Goal: Task Accomplishment & Management: Manage account settings

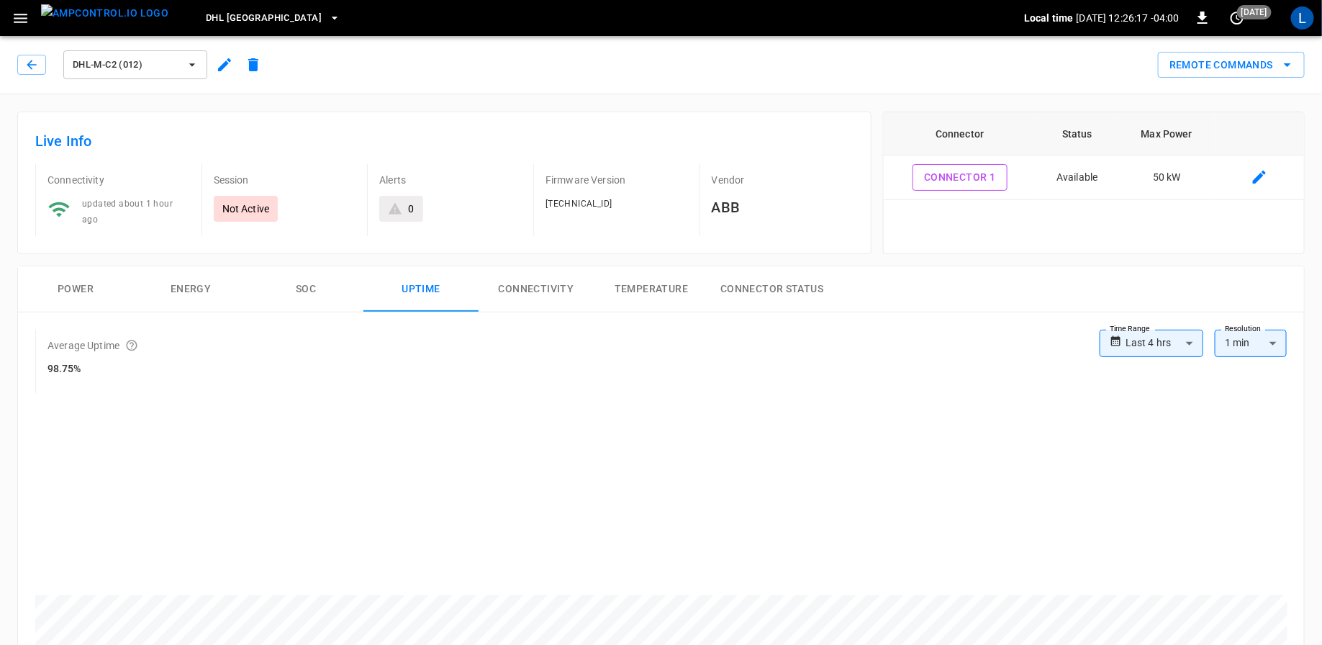
click at [95, 16] on img "menu" at bounding box center [104, 13] width 127 height 18
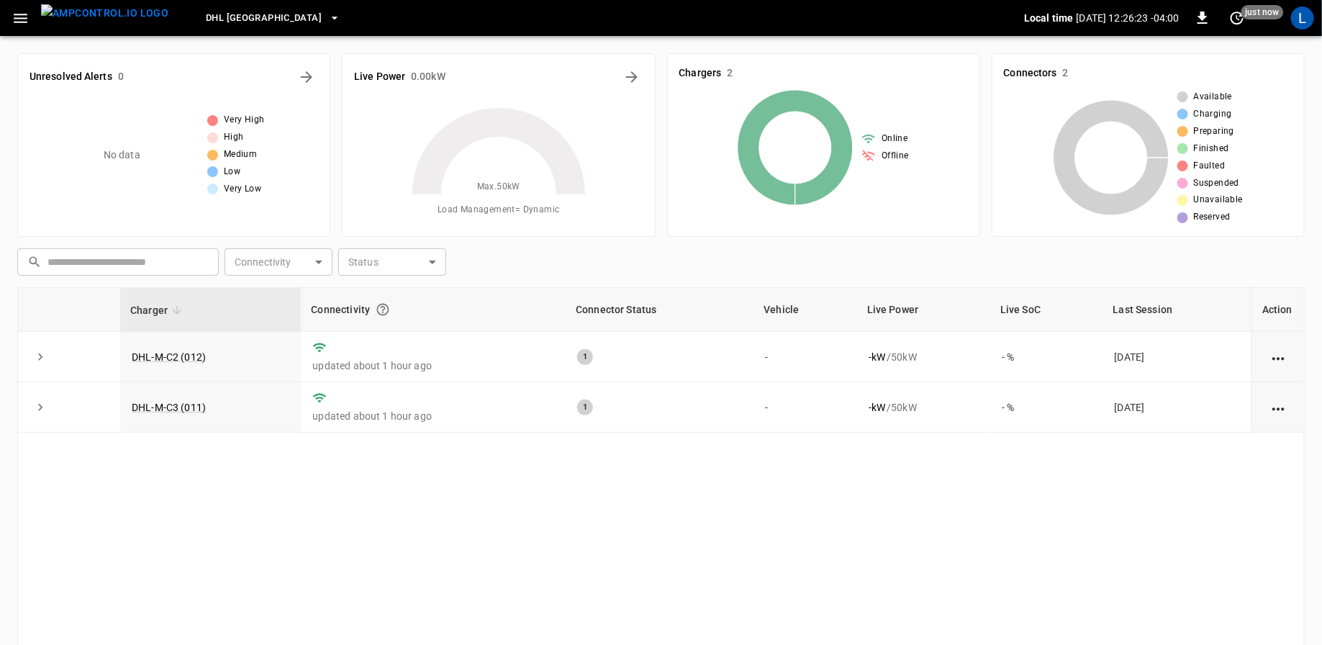
click at [19, 19] on icon "button" at bounding box center [21, 18] width 18 height 18
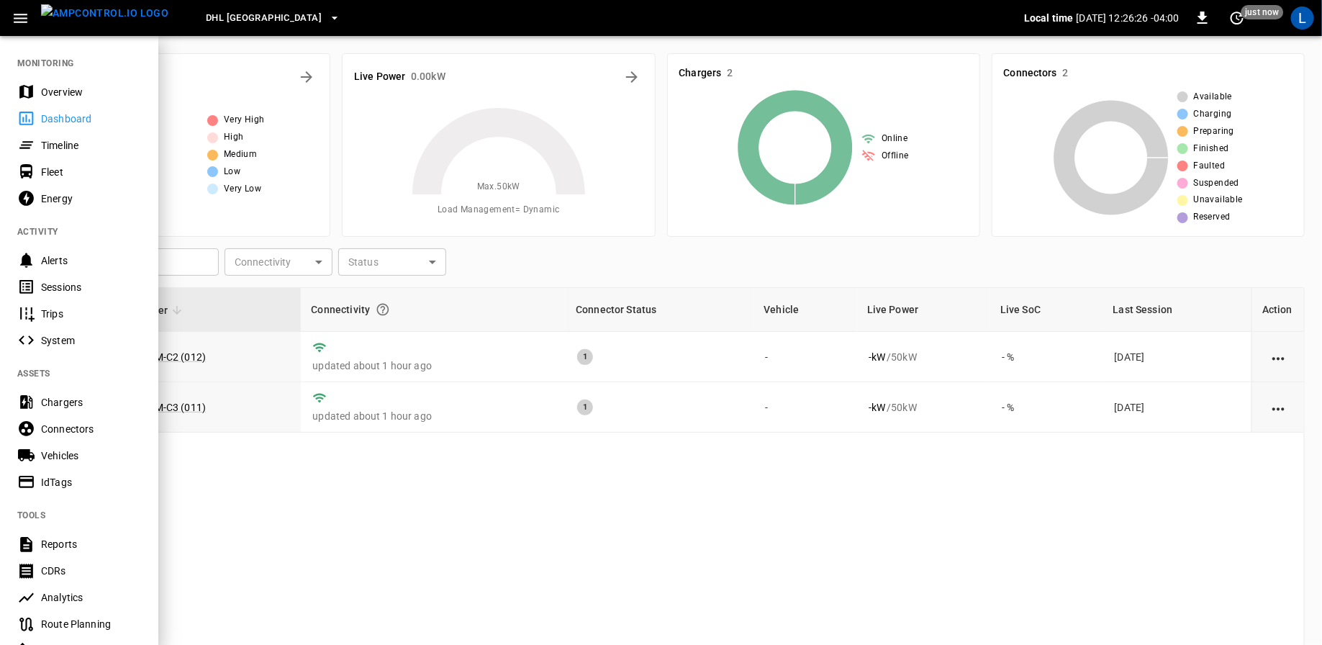
scroll to position [204, 0]
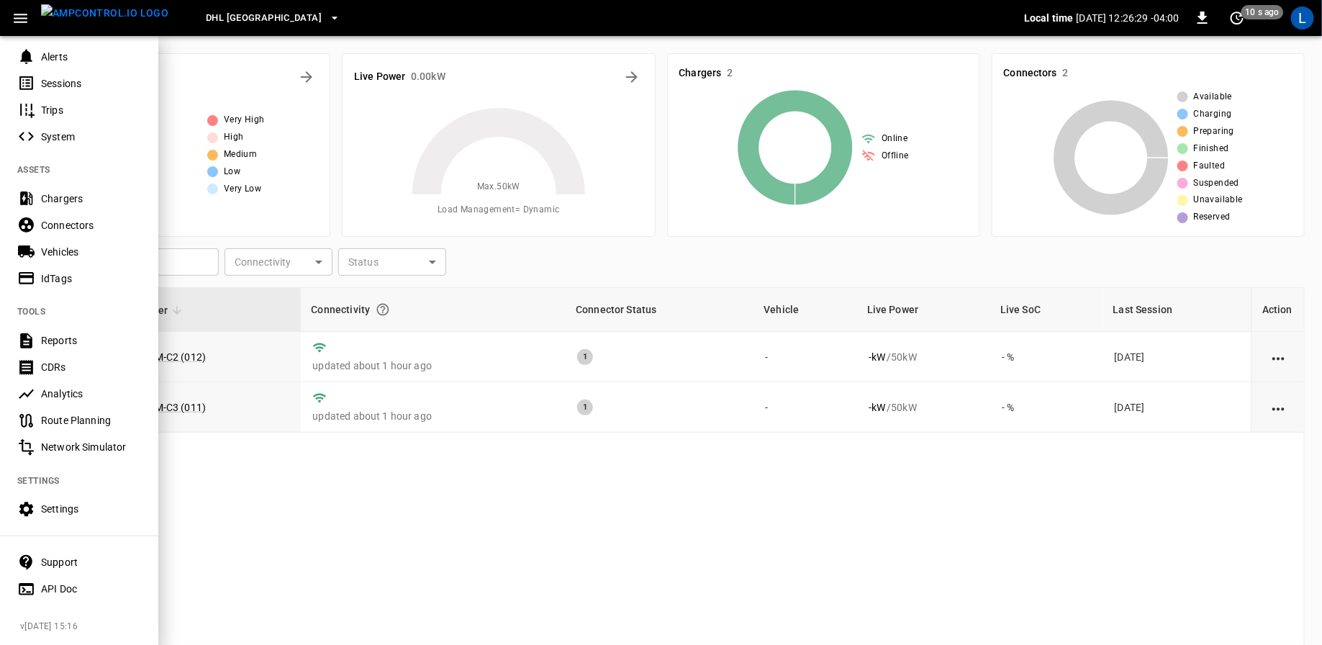
click at [60, 508] on div "Settings" at bounding box center [91, 508] width 100 height 14
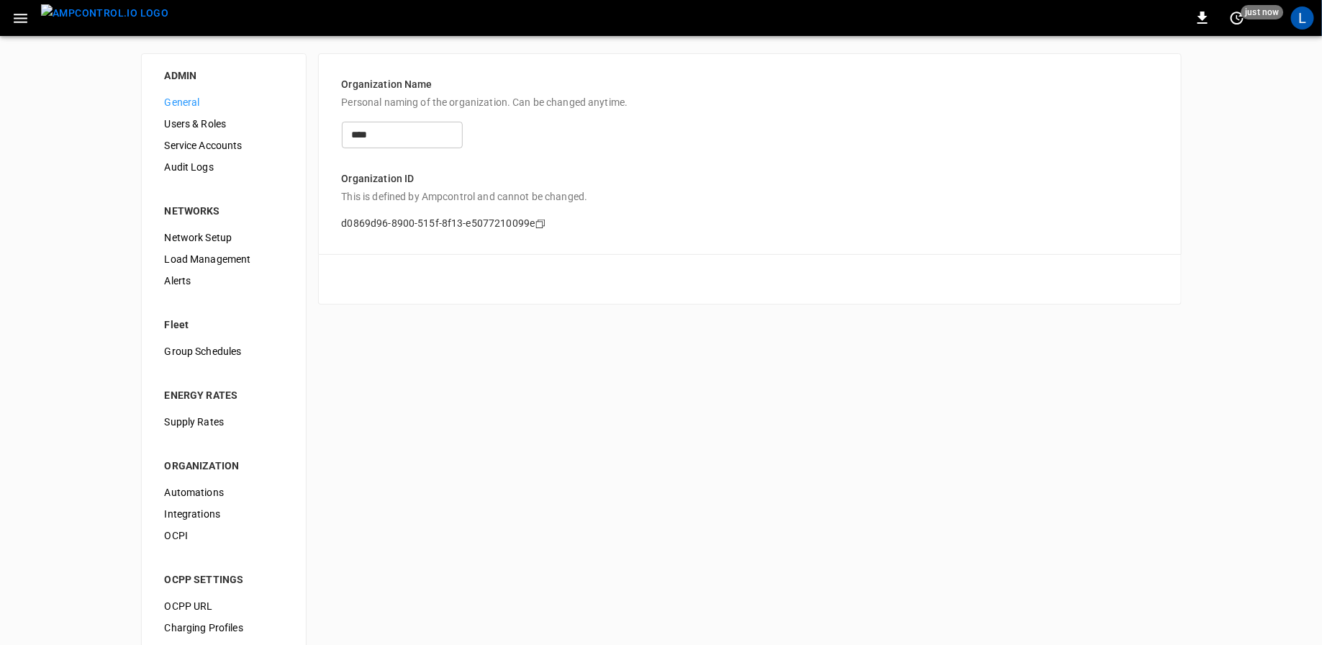
click at [209, 117] on span "Users & Roles" at bounding box center [224, 124] width 118 height 15
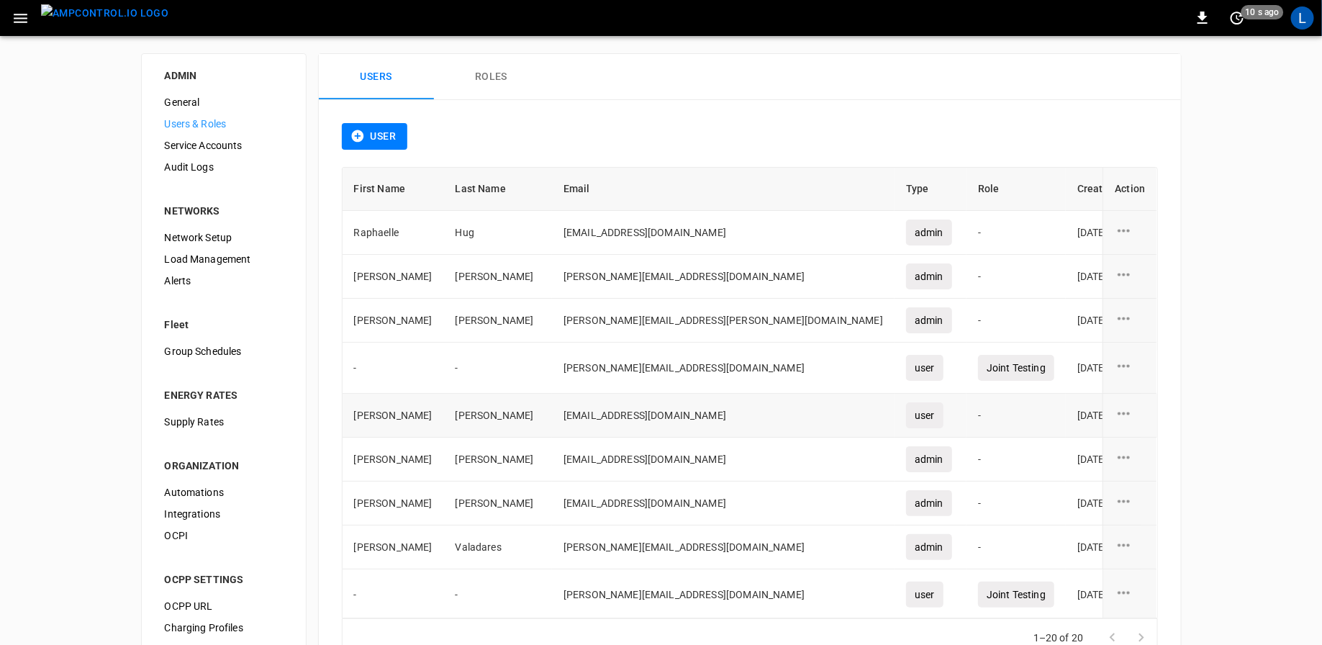
click at [1126, 408] on icon "user action options" at bounding box center [1124, 413] width 18 height 18
click at [1146, 442] on li "Delete" at bounding box center [1141, 444] width 51 height 24
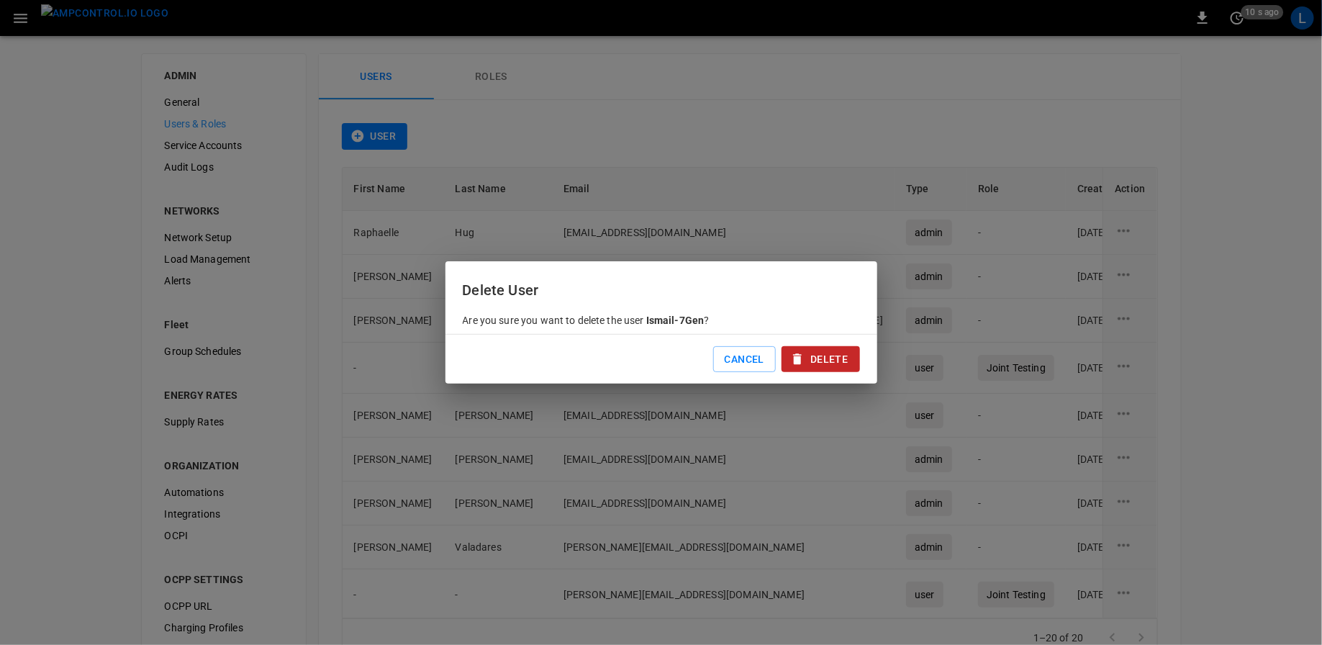
click at [830, 364] on button "Delete" at bounding box center [820, 359] width 78 height 27
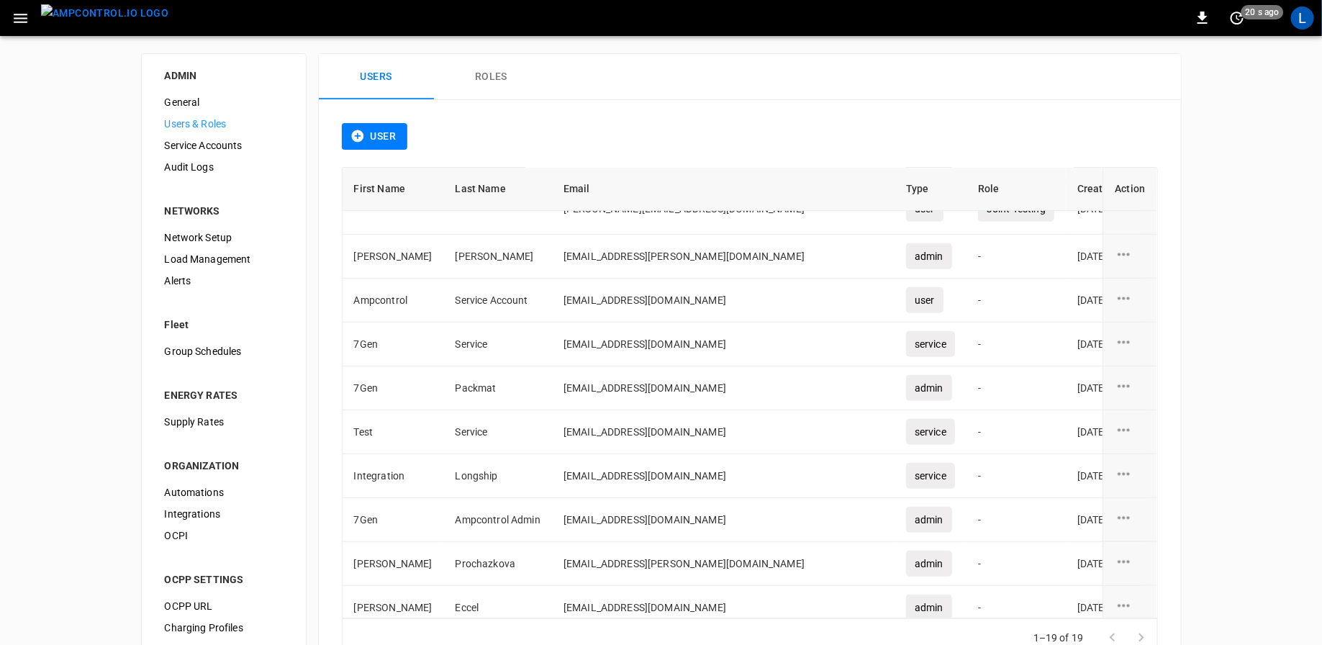
scroll to position [344, 0]
click at [1127, 553] on icon "user action options" at bounding box center [1124, 559] width 18 height 18
click at [1130, 592] on li "Delete" at bounding box center [1141, 586] width 51 height 24
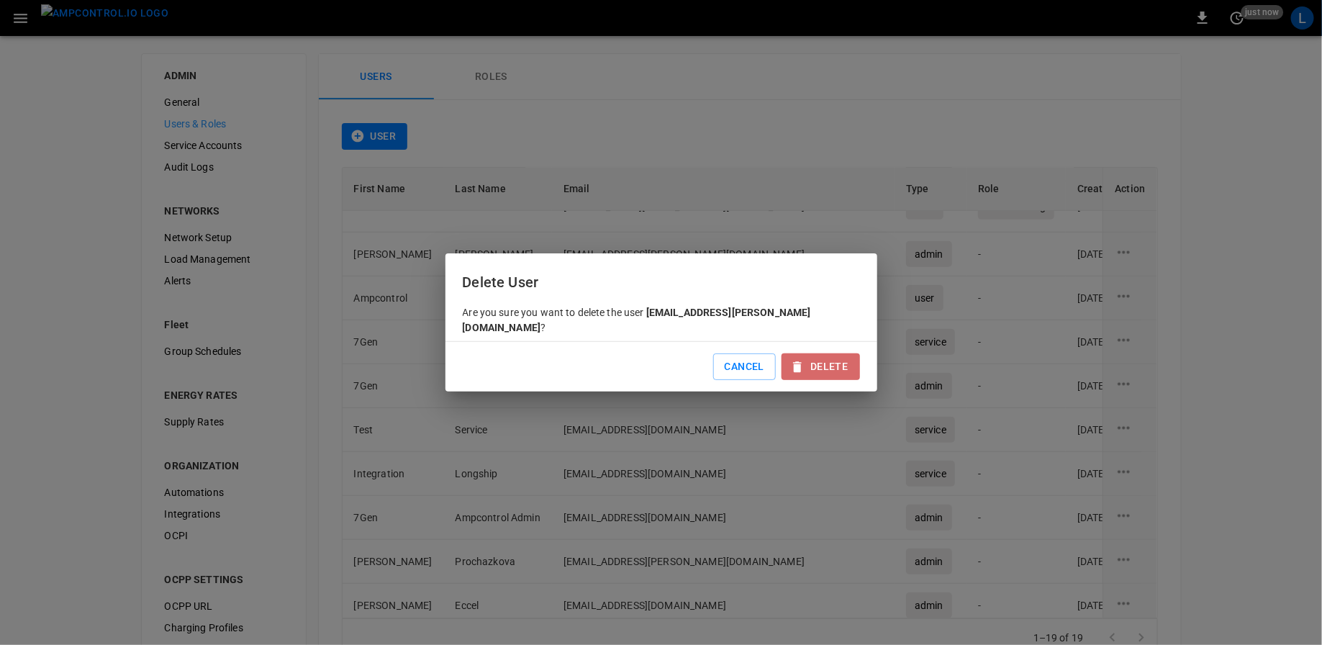
click at [822, 363] on button "Delete" at bounding box center [820, 366] width 78 height 27
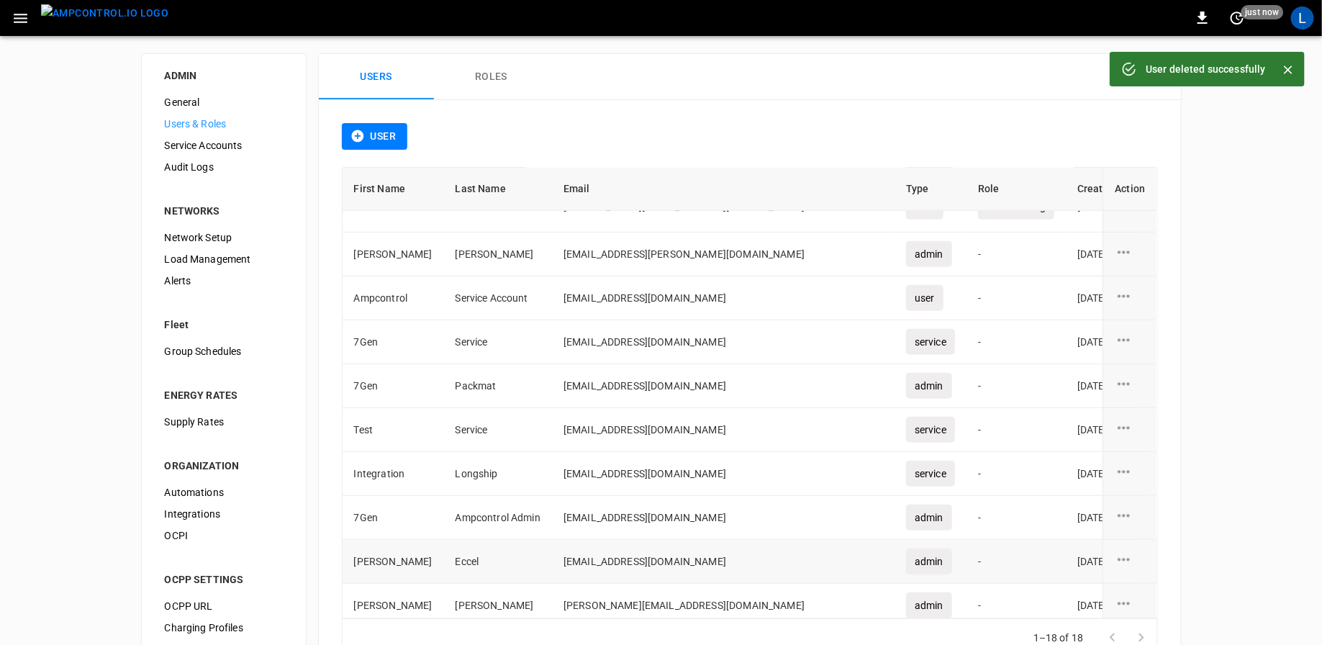
click at [1123, 550] on icon "user action options" at bounding box center [1124, 559] width 18 height 18
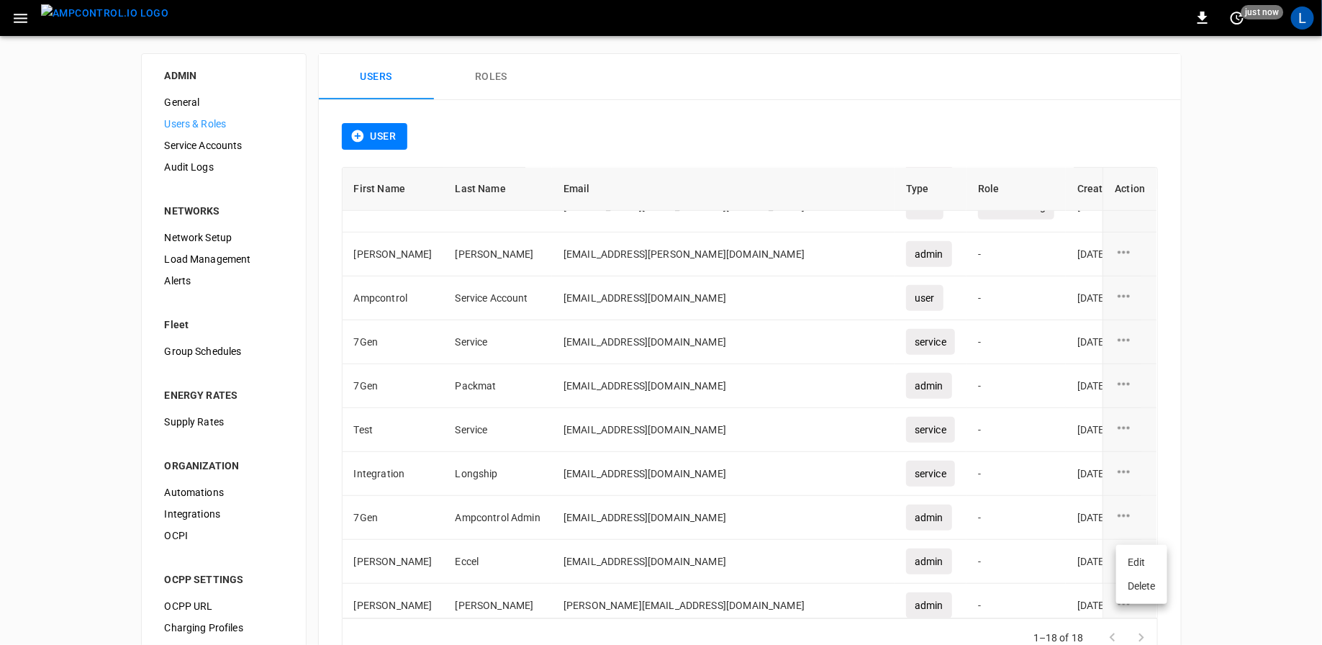
click at [1129, 585] on li "Delete" at bounding box center [1141, 586] width 51 height 24
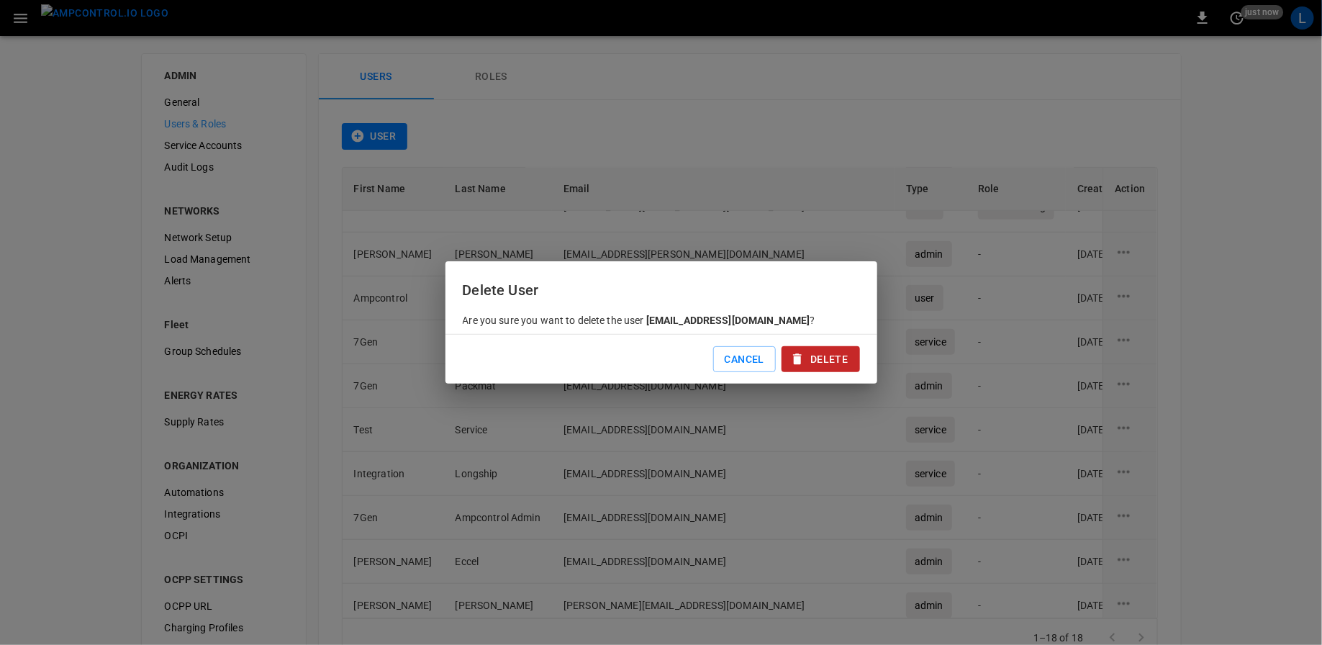
click at [837, 358] on button "Delete" at bounding box center [820, 359] width 78 height 27
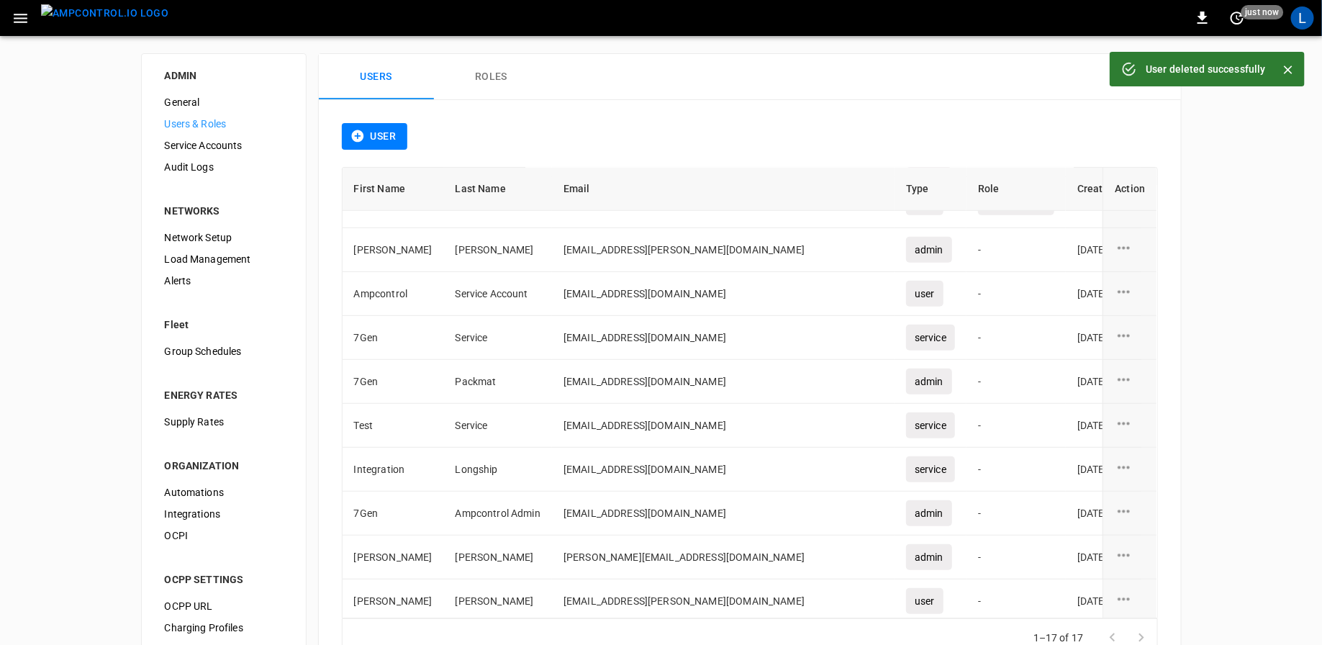
scroll to position [51, 0]
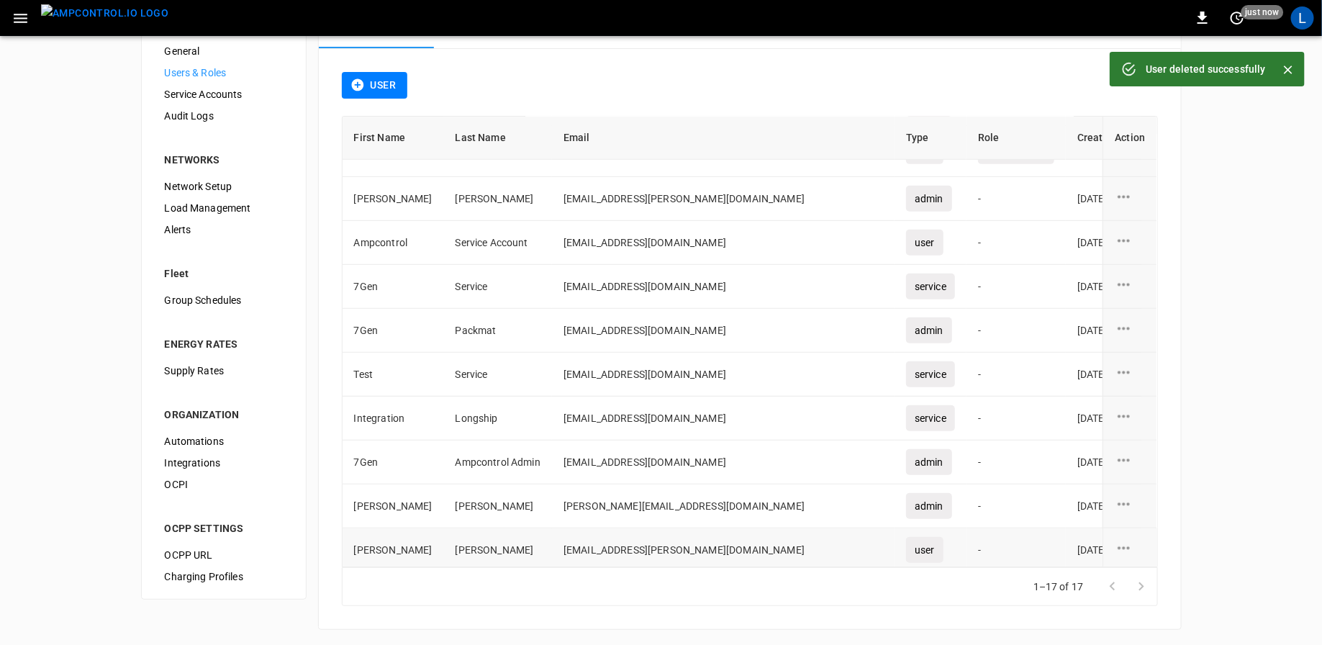
click at [1128, 546] on icon "user action options" at bounding box center [1124, 547] width 12 height 3
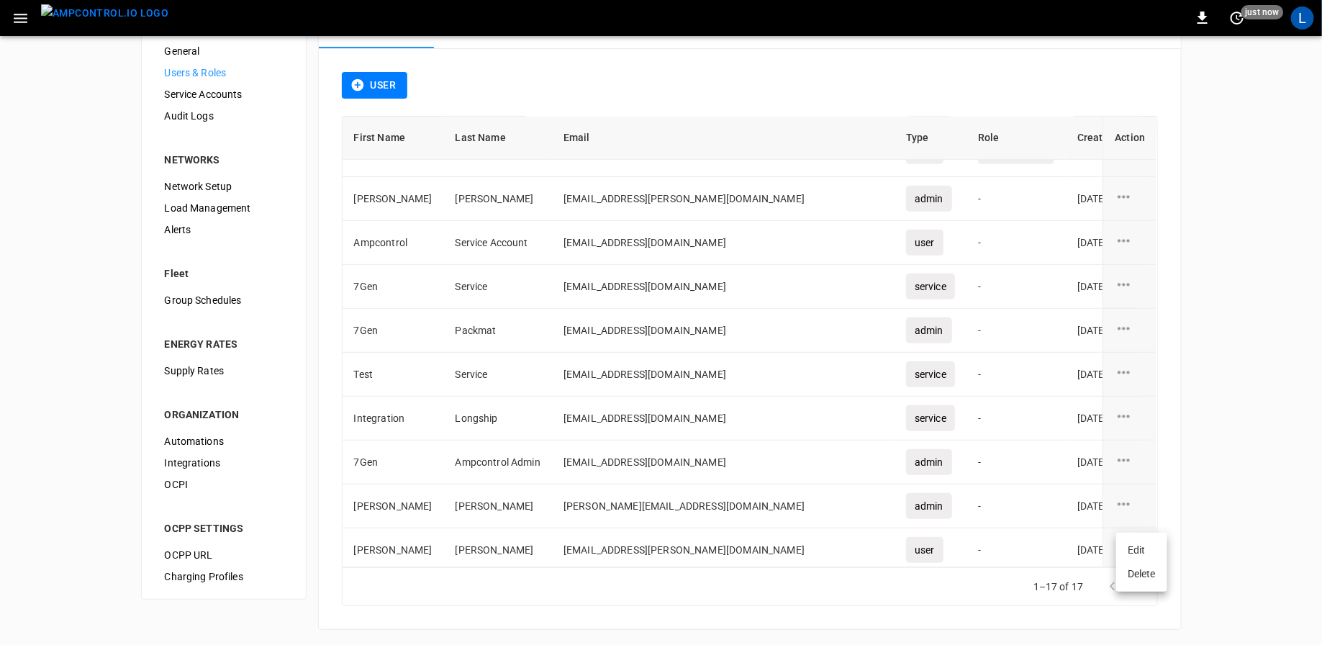
click at [1146, 579] on li "Delete" at bounding box center [1141, 574] width 51 height 24
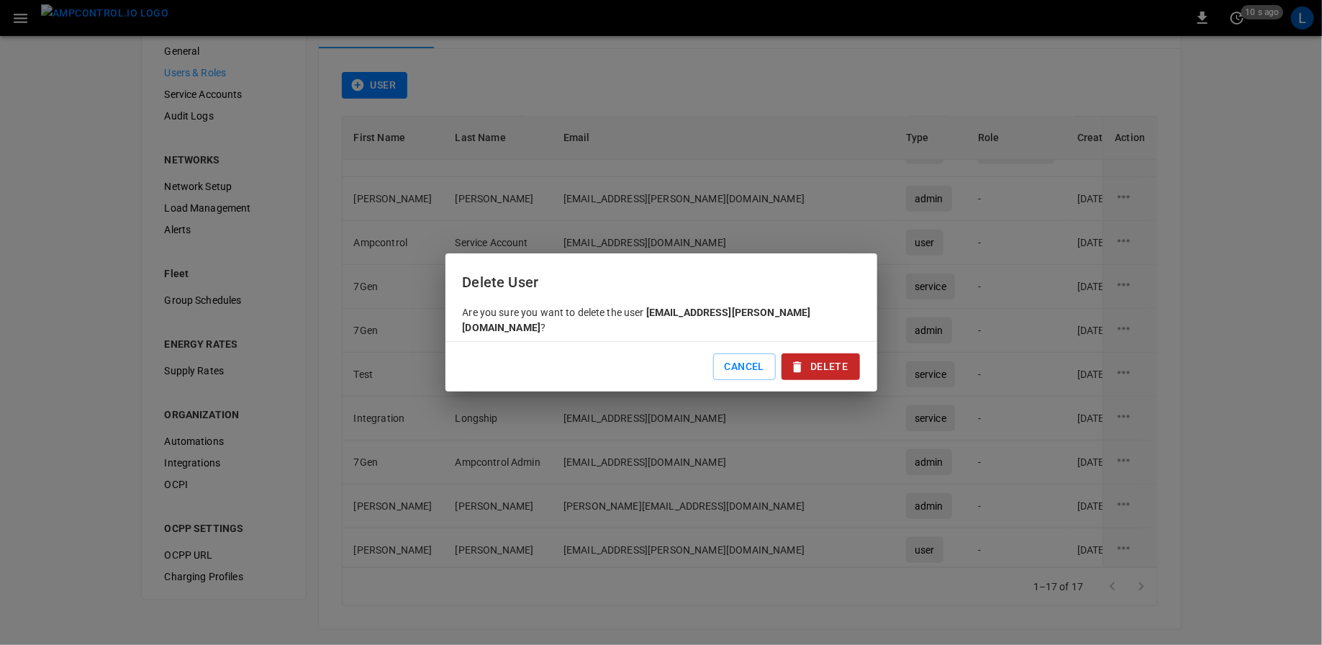
click at [812, 357] on button "Delete" at bounding box center [820, 366] width 78 height 27
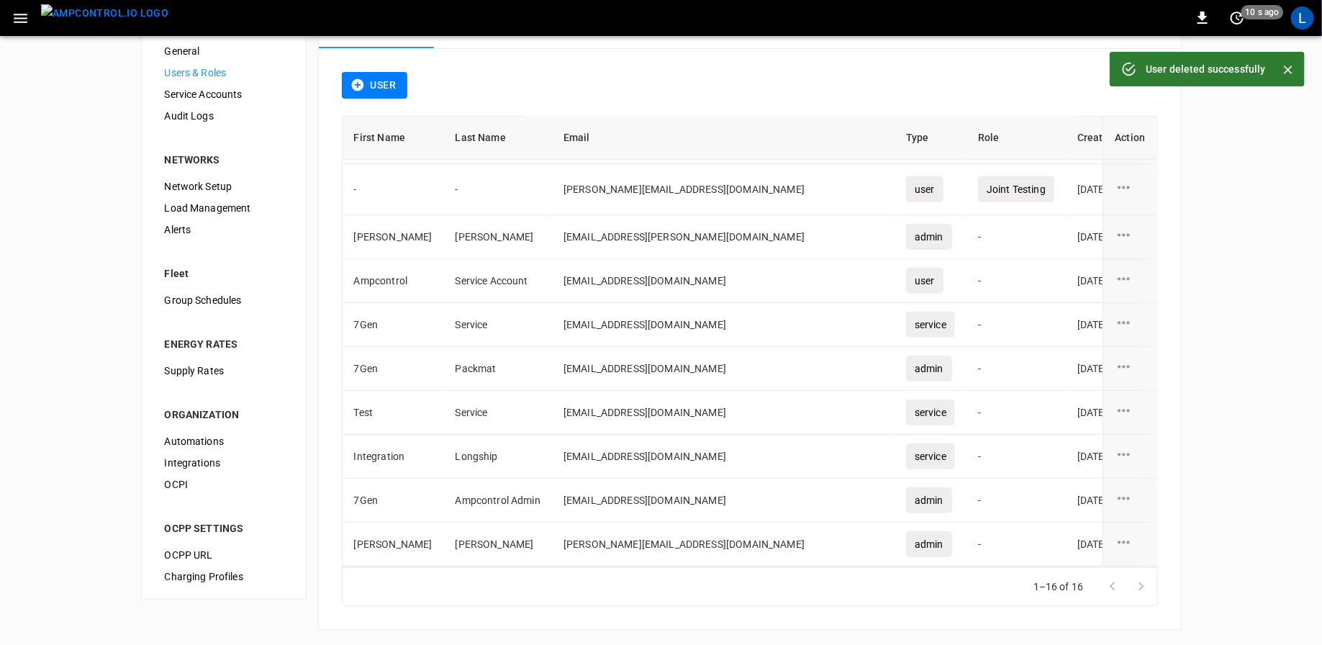
scroll to position [304, 0]
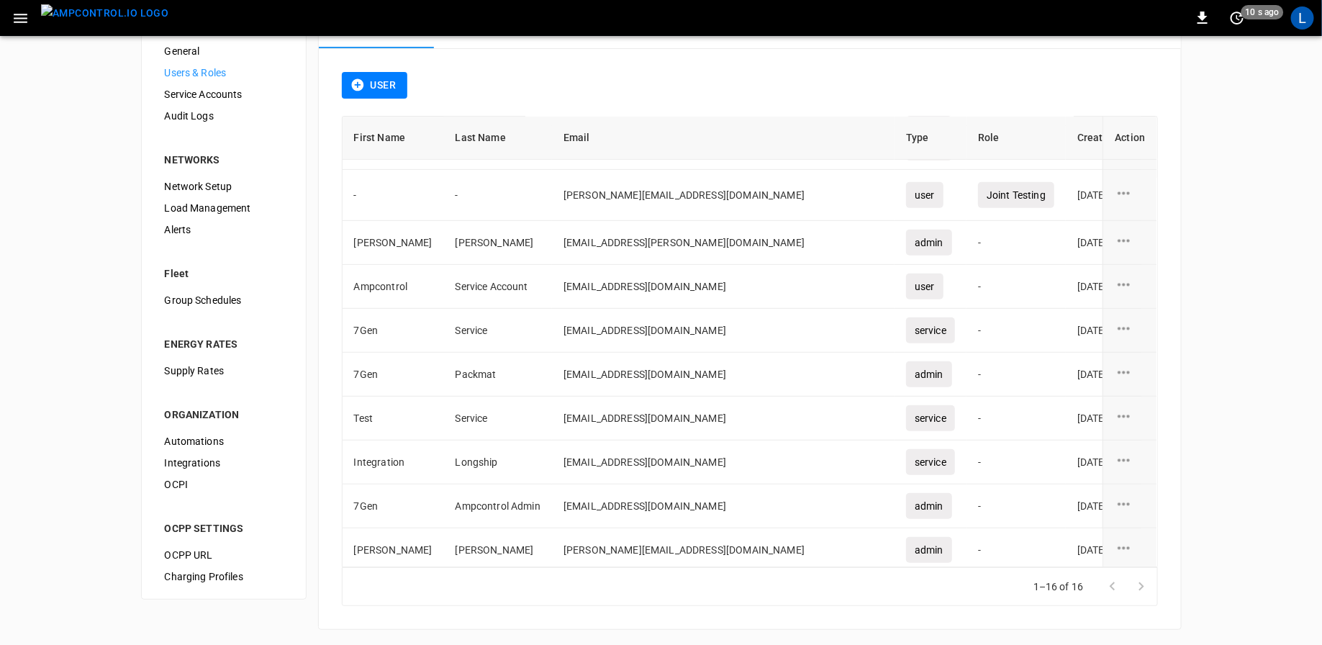
click at [370, 63] on div "User First Name Last Name Email Type Role Created On Action Raphaelle Hug [EMAI…" at bounding box center [750, 339] width 862 height 580
click at [370, 81] on button "User" at bounding box center [375, 85] width 66 height 27
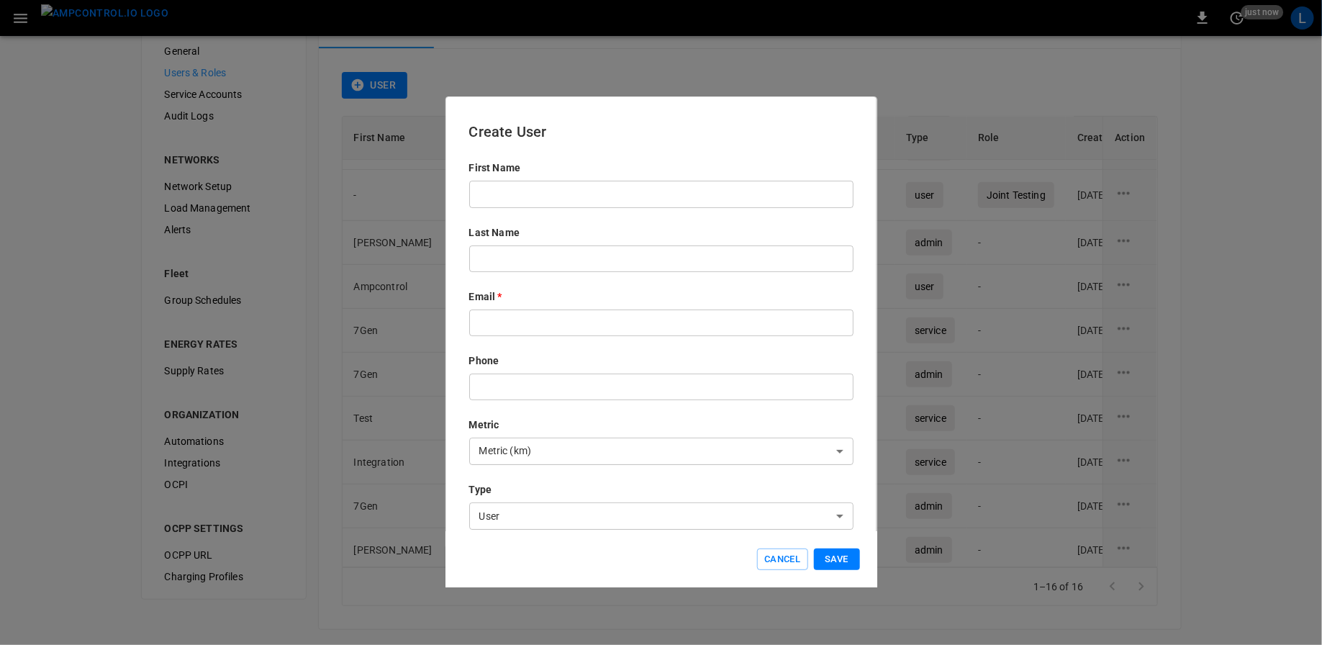
click at [755, 196] on input "text" at bounding box center [661, 194] width 384 height 27
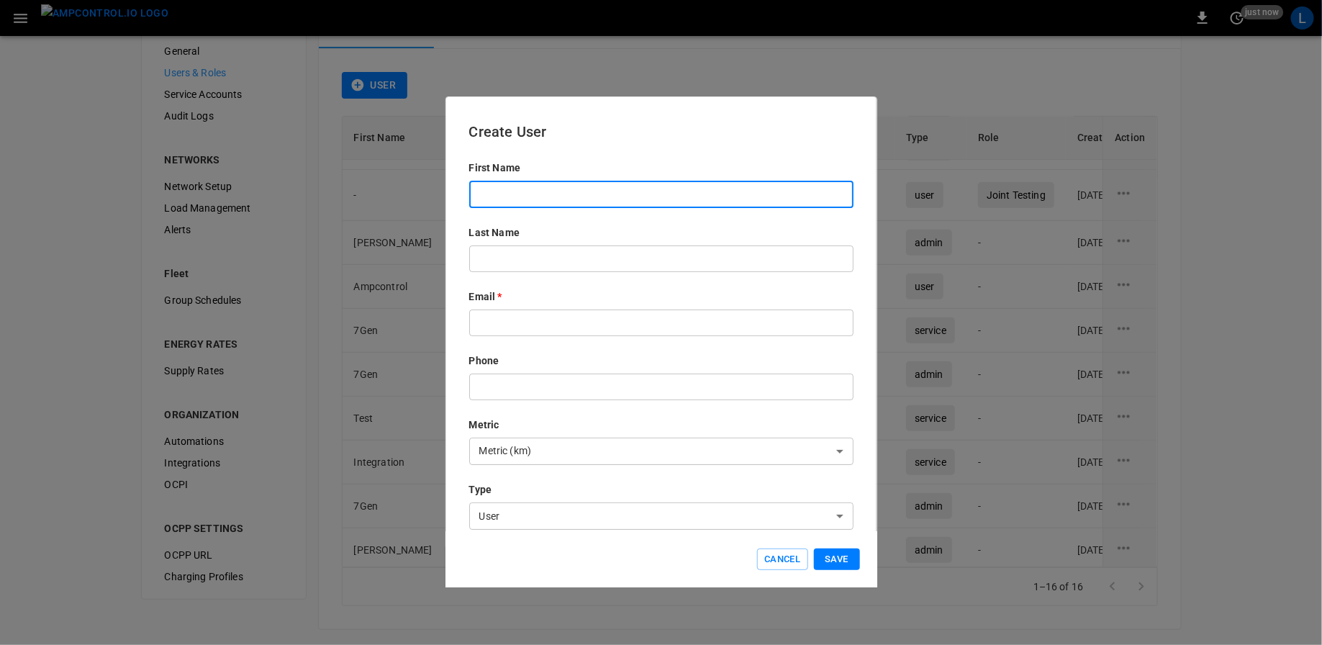
paste input "**********"
type input "**********"
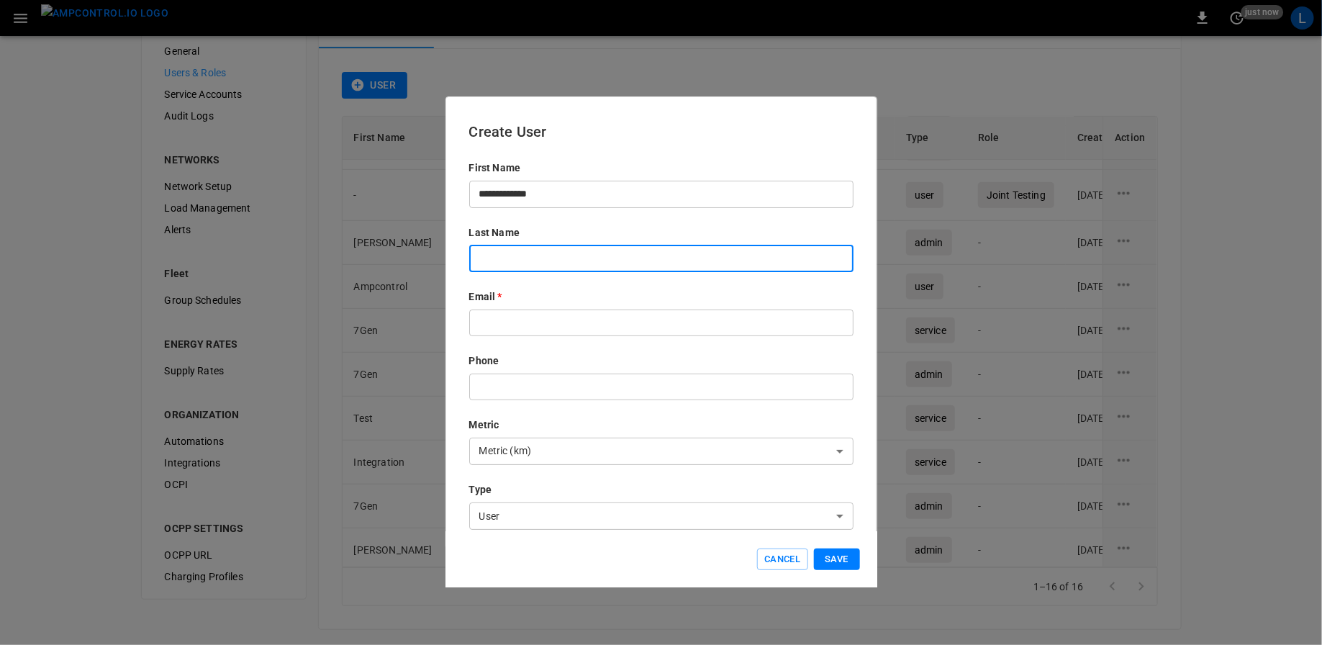
click at [653, 266] on input "text" at bounding box center [661, 258] width 384 height 27
paste input "******"
type input "******"
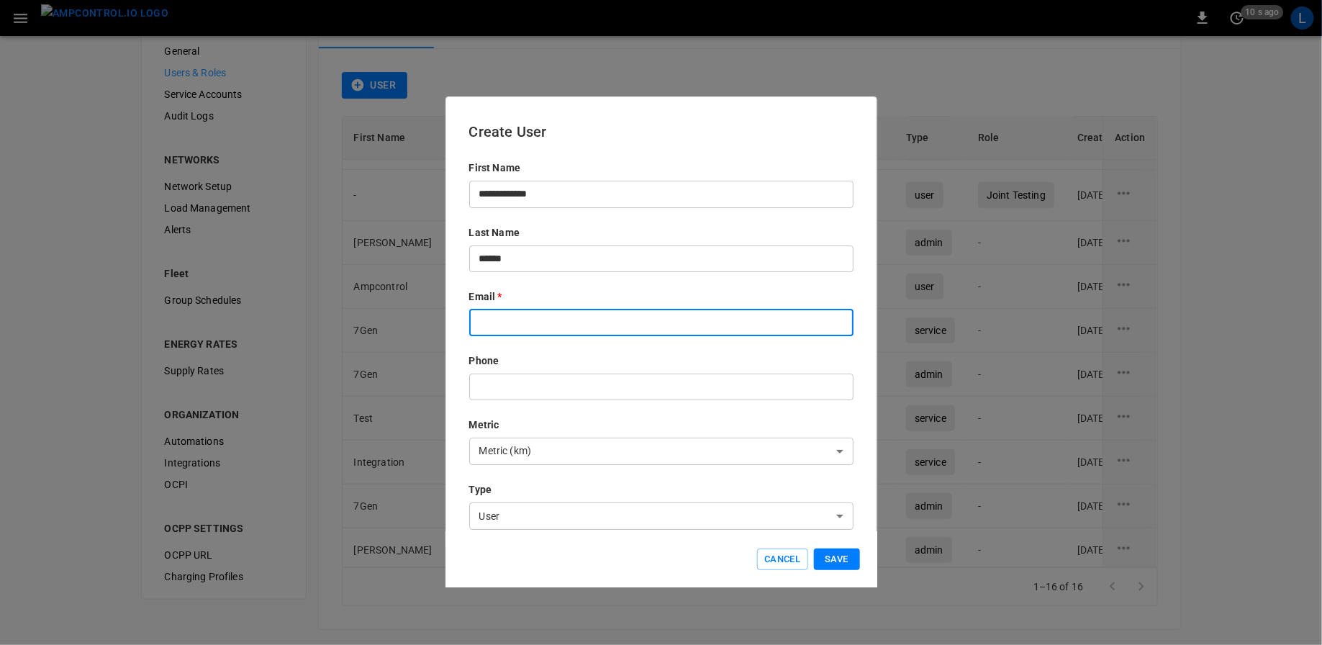
click at [640, 335] on input "text" at bounding box center [661, 322] width 384 height 27
paste input "**********"
type input "**********"
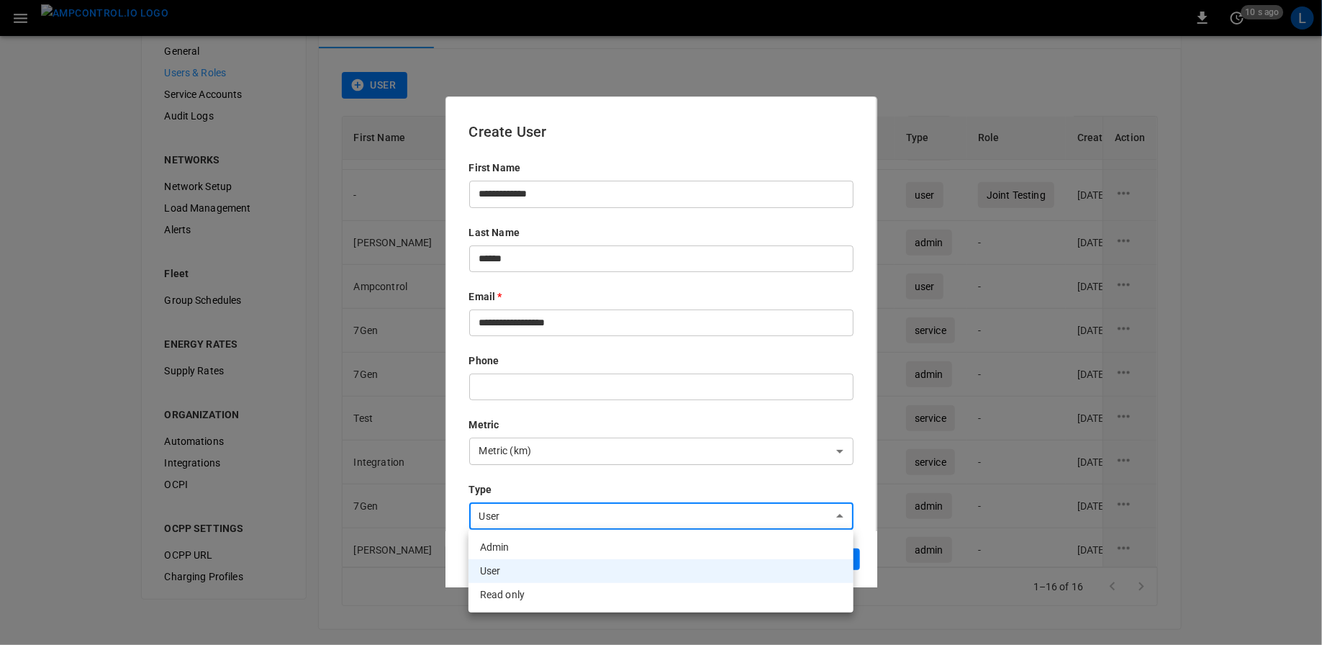
click at [630, 519] on body "0 10 s ago L ADMIN General Users & Roles Service Accounts Audit Logs NETWORKS N…" at bounding box center [661, 298] width 1322 height 698
click at [630, 519] on div at bounding box center [661, 322] width 1322 height 645
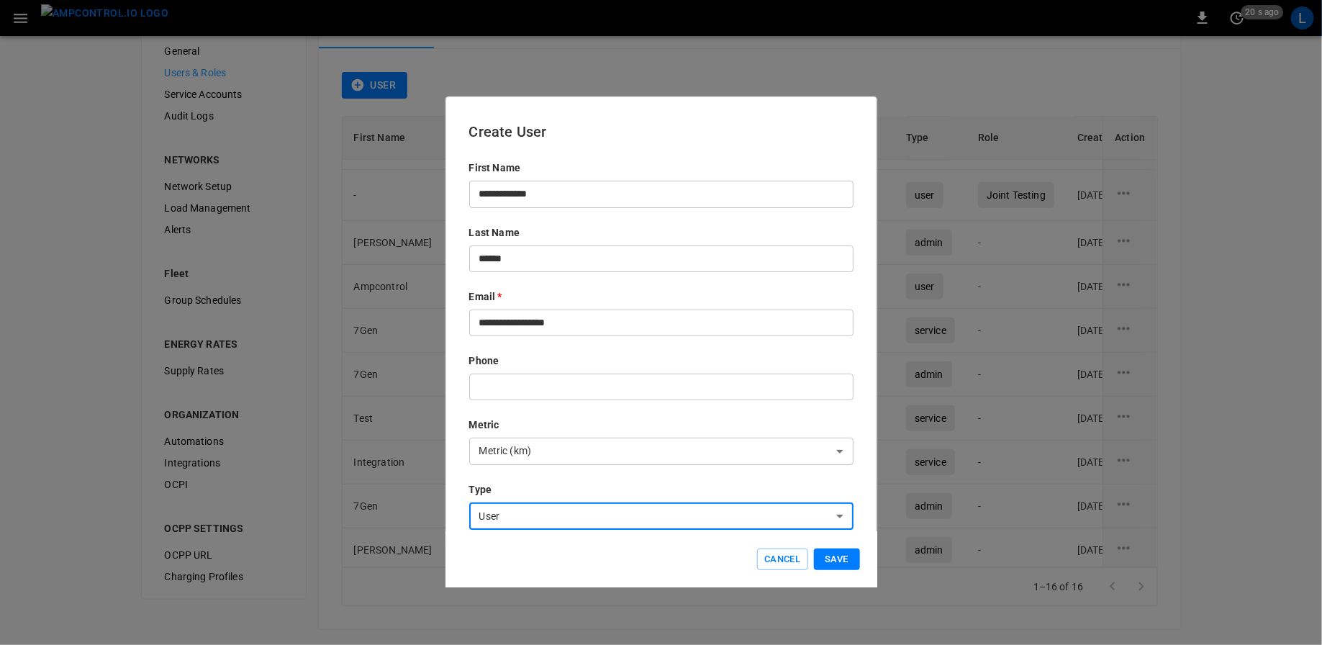
click at [837, 554] on button "Save" at bounding box center [837, 559] width 46 height 22
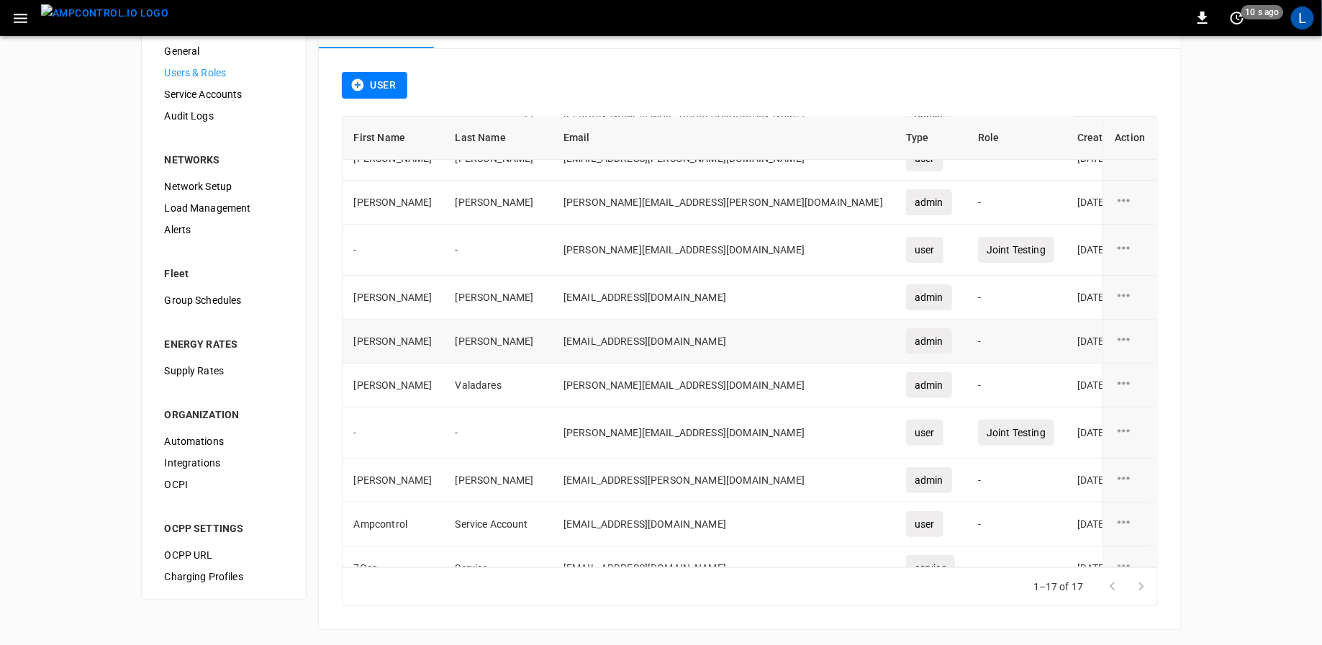
scroll to position [214, 0]
